Goal: Information Seeking & Learning: Learn about a topic

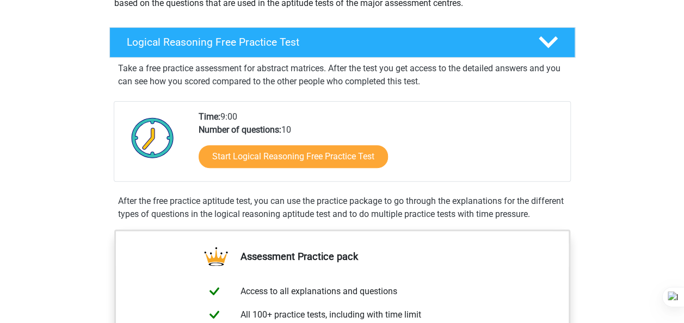
scroll to position [218, 0]
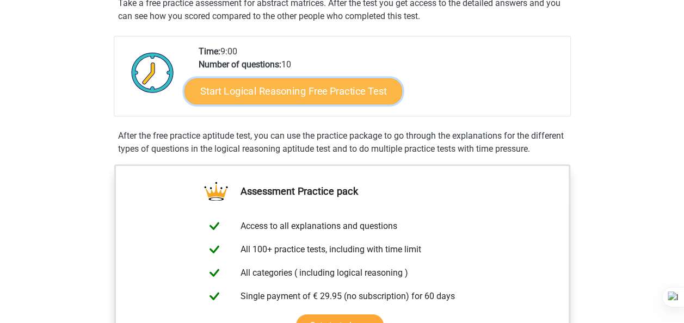
click at [344, 88] on link "Start Logical Reasoning Free Practice Test" at bounding box center [293, 91] width 218 height 26
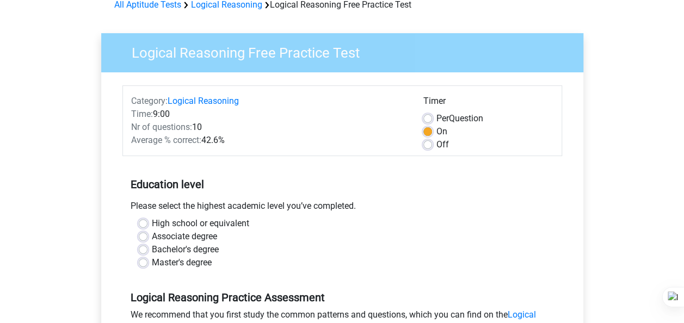
scroll to position [109, 0]
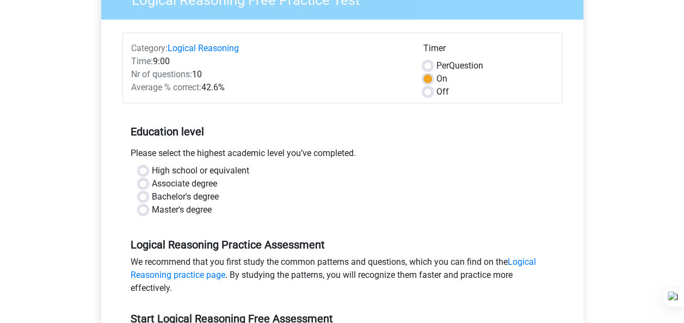
click at [149, 209] on div "Master's degree" at bounding box center [342, 209] width 407 height 13
click at [152, 212] on label "Master's degree" at bounding box center [182, 209] width 60 height 13
click at [140, 212] on input "Master's degree" at bounding box center [143, 208] width 9 height 11
radio input "true"
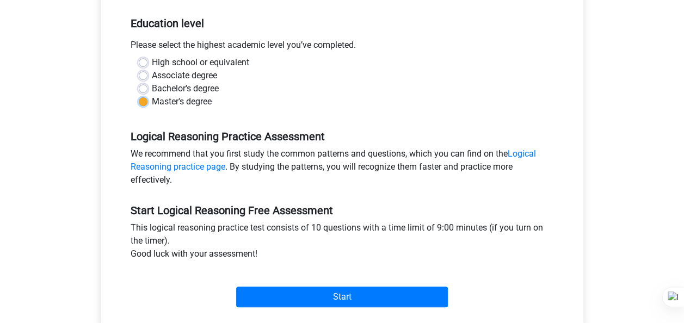
scroll to position [218, 0]
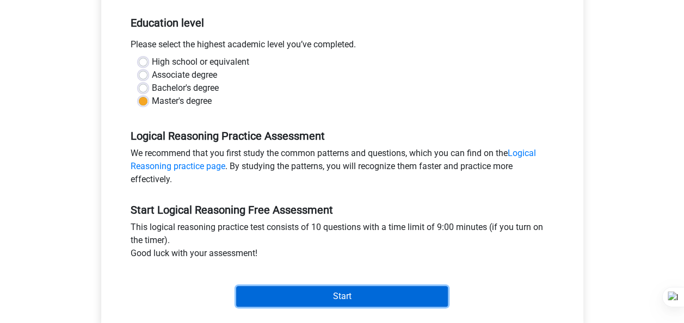
click at [360, 297] on input "Start" at bounding box center [342, 296] width 212 height 21
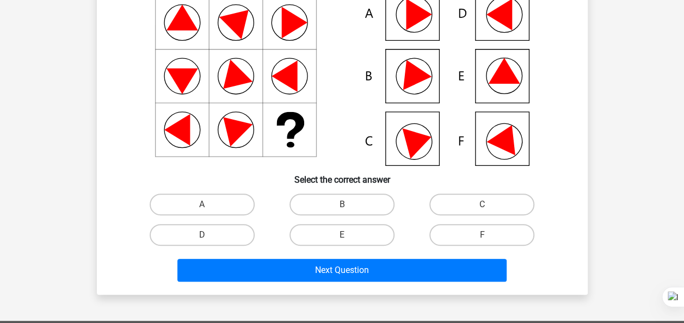
scroll to position [54, 0]
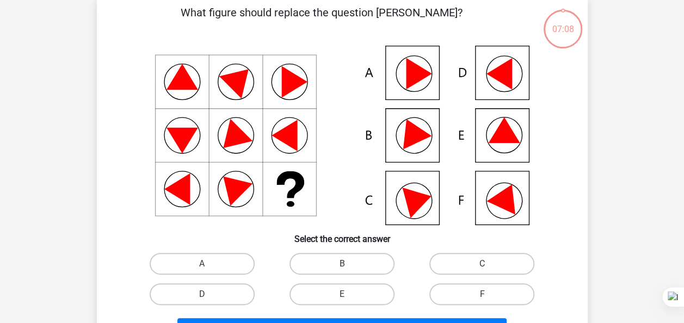
click at [498, 200] on icon at bounding box center [505, 196] width 39 height 36
click at [475, 293] on label "F" at bounding box center [481, 294] width 105 height 22
click at [482, 294] on input "F" at bounding box center [485, 297] width 7 height 7
radio input "true"
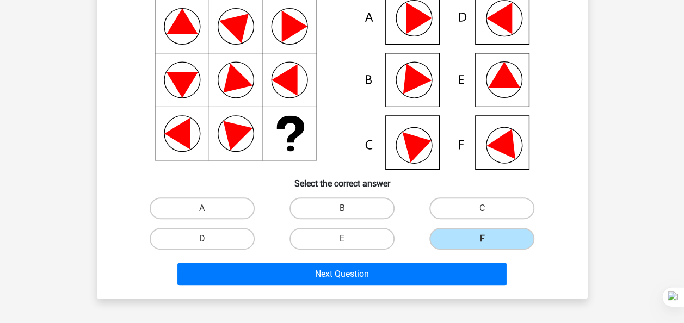
scroll to position [218, 0]
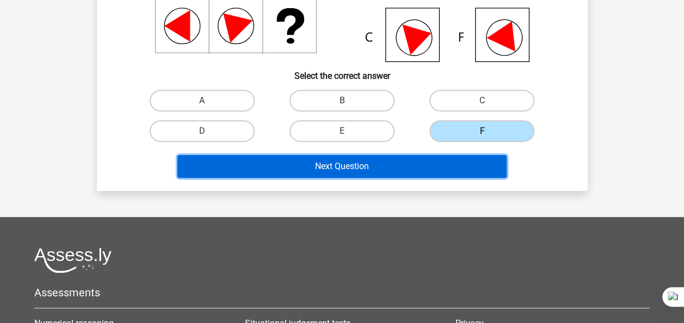
click at [347, 165] on button "Next Question" at bounding box center [341, 166] width 329 height 23
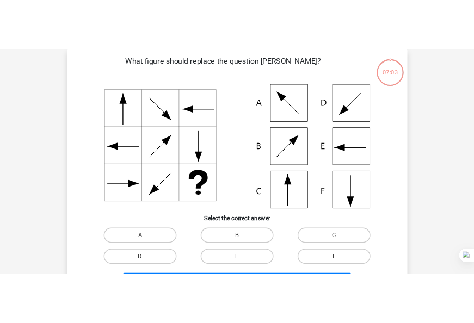
scroll to position [50, 0]
